Goal: Transaction & Acquisition: Purchase product/service

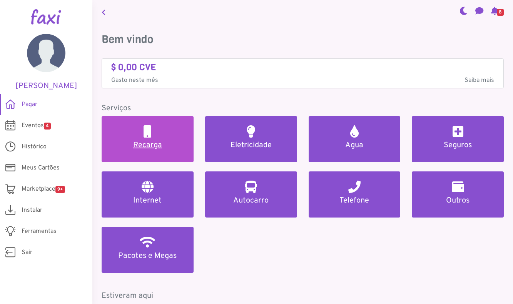
click at [177, 125] on link "Recarga" at bounding box center [148, 139] width 92 height 46
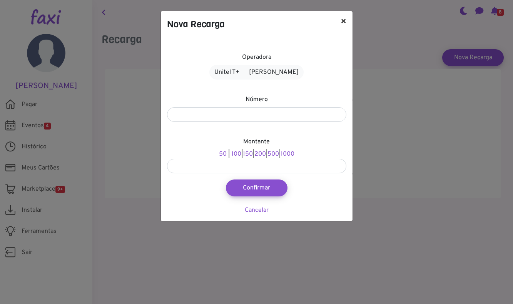
click at [343, 22] on button "×" at bounding box center [343, 22] width 18 height 22
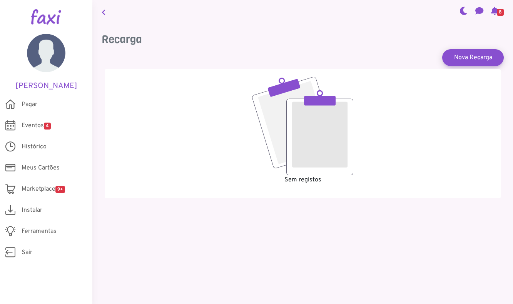
click at [40, 20] on img at bounding box center [46, 16] width 30 height 15
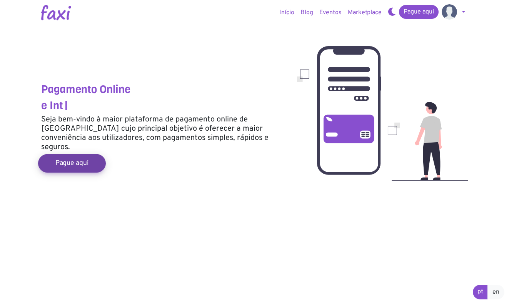
click at [61, 154] on link "Pague aqui" at bounding box center [72, 163] width 68 height 18
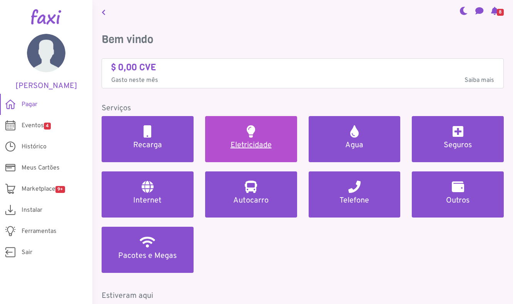
click at [242, 141] on h5 "Eletricidade" at bounding box center [250, 145] width 73 height 9
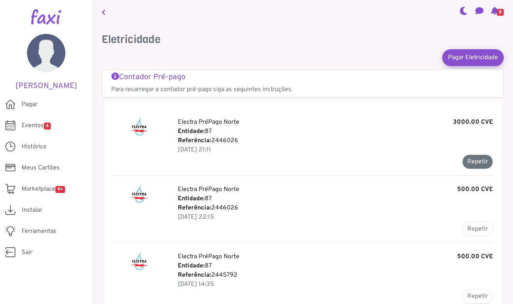
click at [465, 164] on button "Repetir" at bounding box center [477, 162] width 31 height 15
type input "*******"
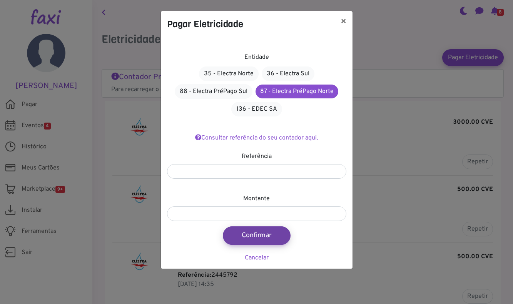
click at [271, 239] on button "Confirmar" at bounding box center [257, 236] width 68 height 18
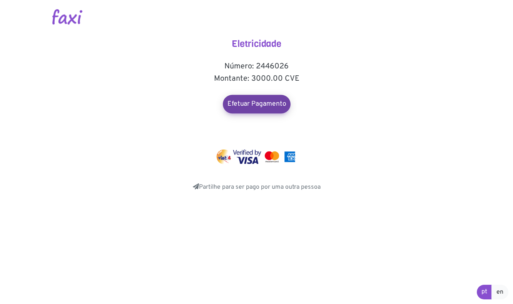
click at [267, 103] on link "Efetuar Pagamento" at bounding box center [257, 104] width 68 height 18
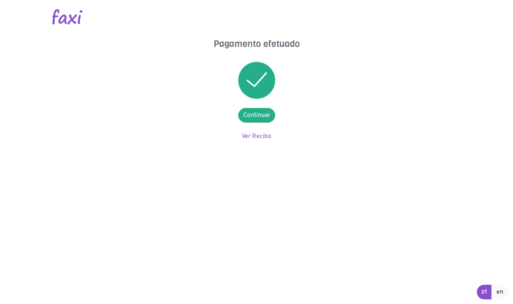
click at [263, 132] on div "Pagamento efetuado Continuar Ver Recibo" at bounding box center [257, 89] width 154 height 103
click at [263, 134] on link "Ver Recibo" at bounding box center [257, 137] width 30 height 8
